Goal: Navigation & Orientation: Find specific page/section

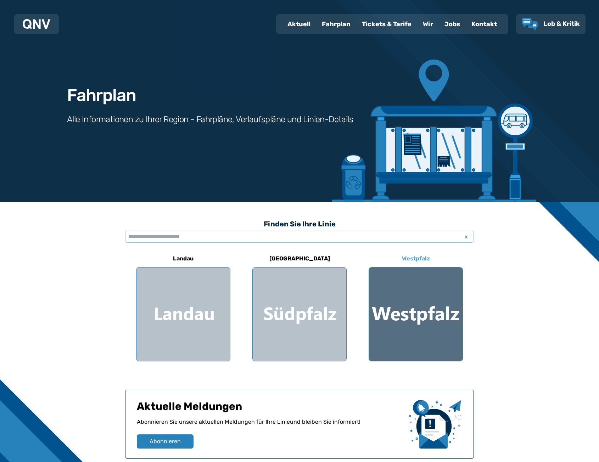
click at [419, 294] on div at bounding box center [416, 315] width 94 height 94
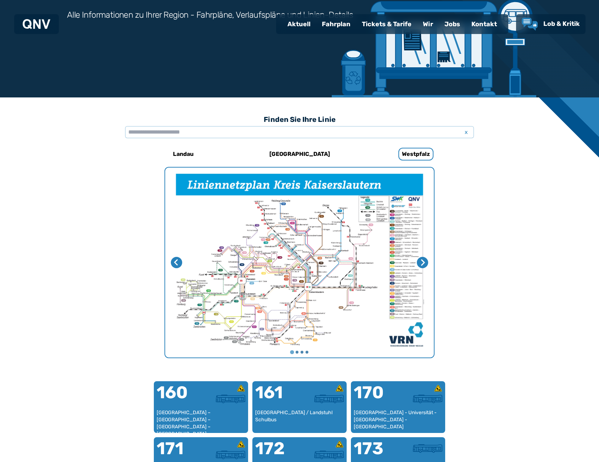
scroll to position [336, 0]
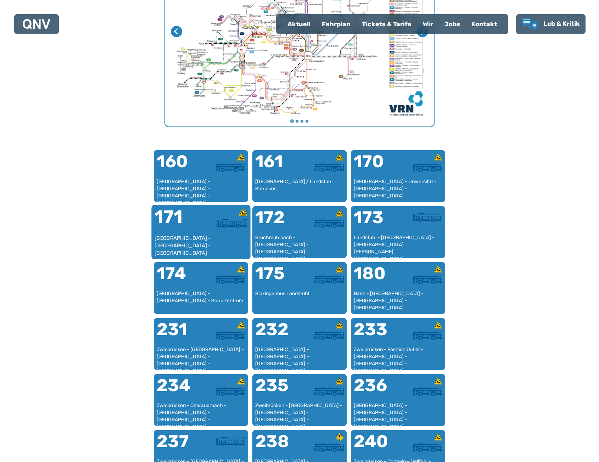
click at [220, 224] on img at bounding box center [232, 223] width 31 height 9
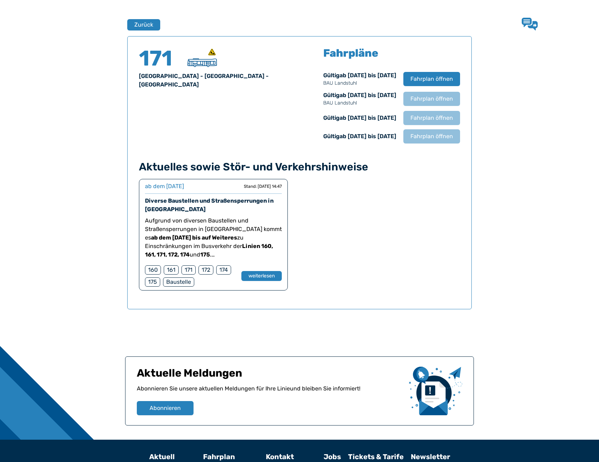
scroll to position [467, 0]
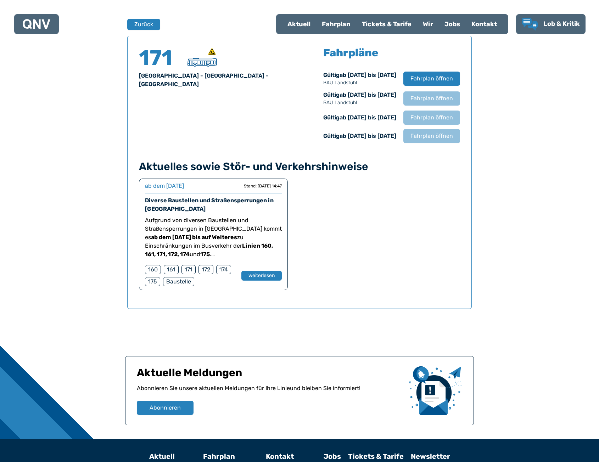
click at [224, 78] on div "[GEOGRAPHIC_DATA] - [GEOGRAPHIC_DATA] - [GEOGRAPHIC_DATA]" at bounding box center [215, 80] width 152 height 17
copy div "[GEOGRAPHIC_DATA] - [GEOGRAPHIC_DATA] - [GEOGRAPHIC_DATA]"
